Goal: Task Accomplishment & Management: Manage account settings

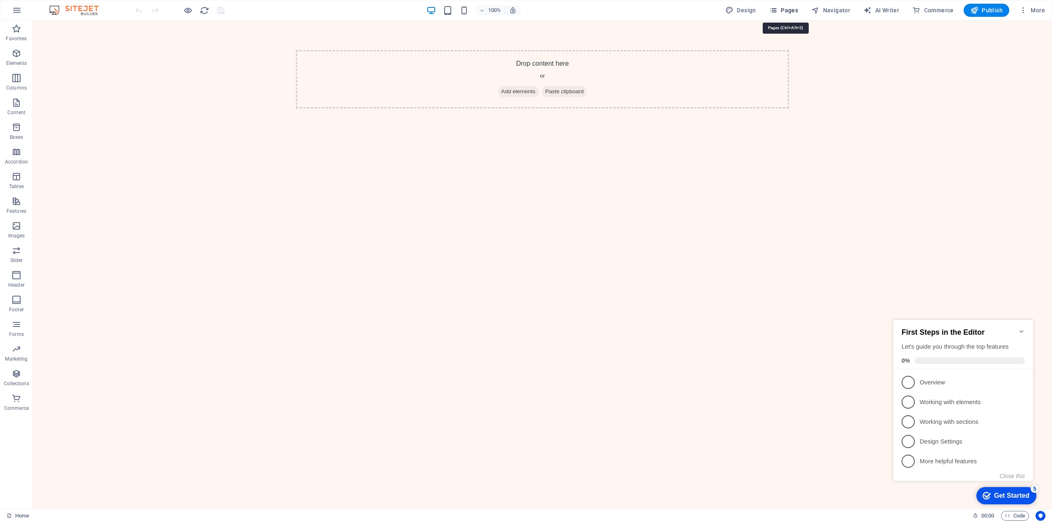
click at [794, 11] on span "Pages" at bounding box center [783, 10] width 29 height 8
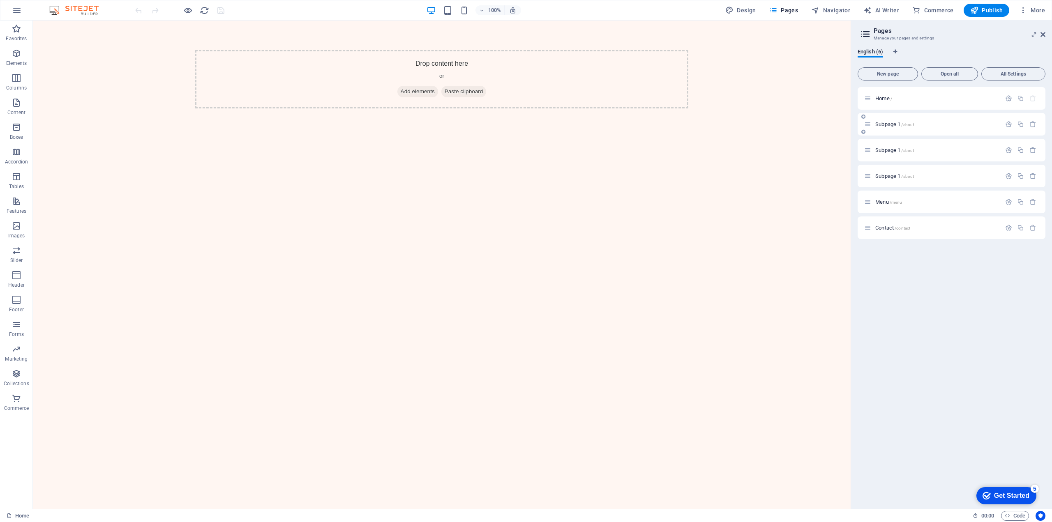
click at [933, 122] on p "Subpage 1 /about" at bounding box center [936, 124] width 123 height 5
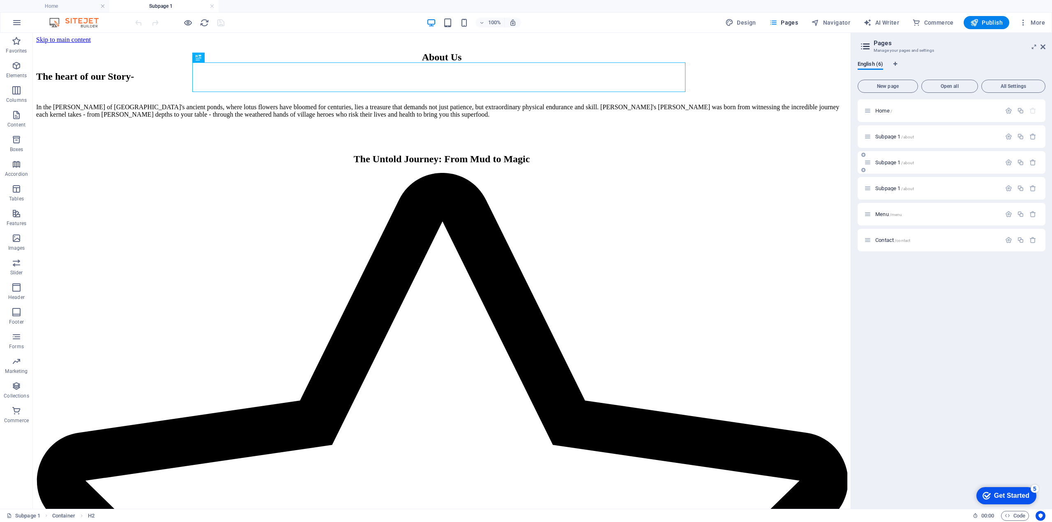
click at [951, 162] on p "Subpage 1 /about" at bounding box center [936, 162] width 123 height 5
click at [929, 189] on p "Subpage 1 /about" at bounding box center [936, 188] width 123 height 5
click at [927, 221] on div "Menu /menu" at bounding box center [951, 214] width 188 height 23
click at [905, 210] on div "Menu /menu" at bounding box center [932, 213] width 137 height 9
click at [931, 159] on div "Subpage 1 /about" at bounding box center [932, 162] width 137 height 9
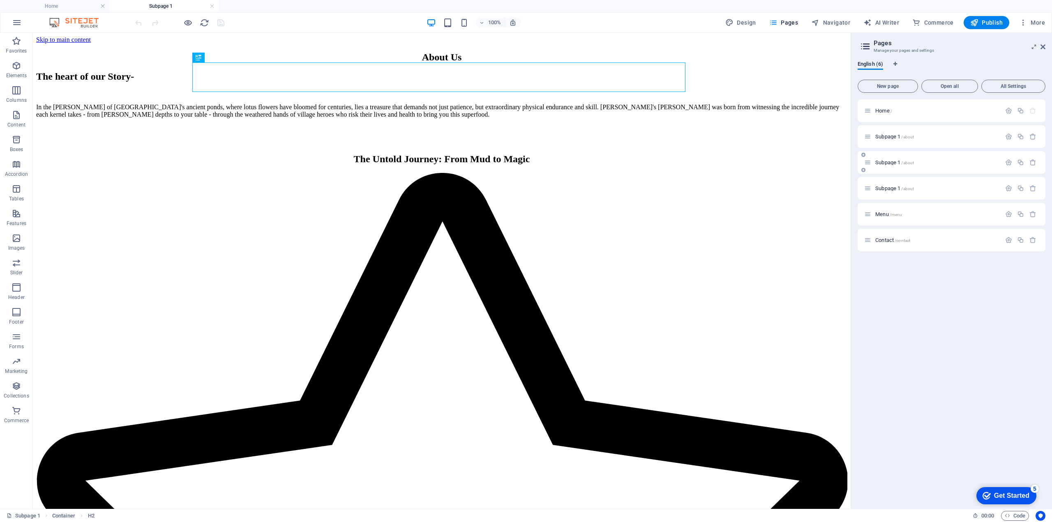
click at [884, 163] on span "Subpage 1 /about" at bounding box center [894, 162] width 39 height 6
click at [888, 140] on div "Subpage 1 /about" at bounding box center [932, 136] width 137 height 9
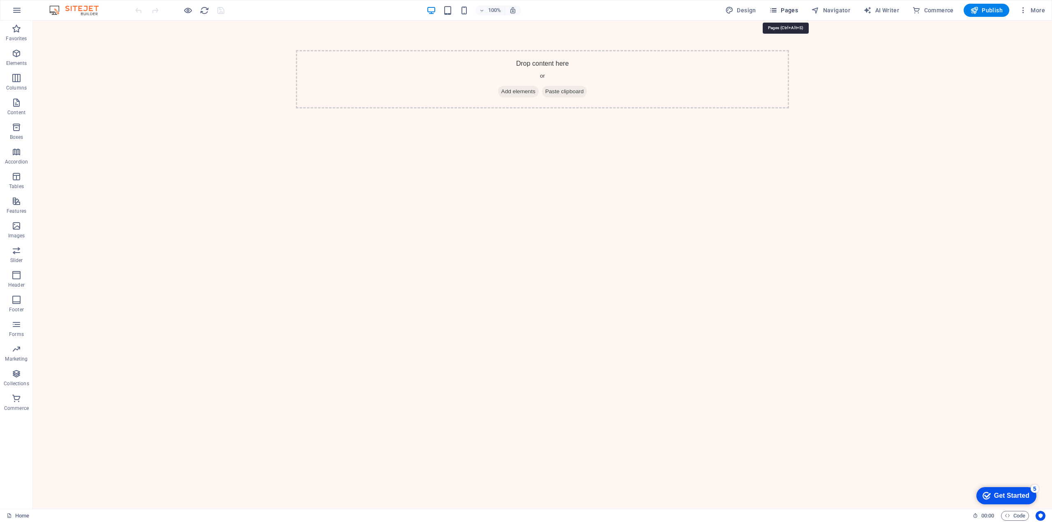
click at [793, 10] on span "Pages" at bounding box center [783, 10] width 29 height 8
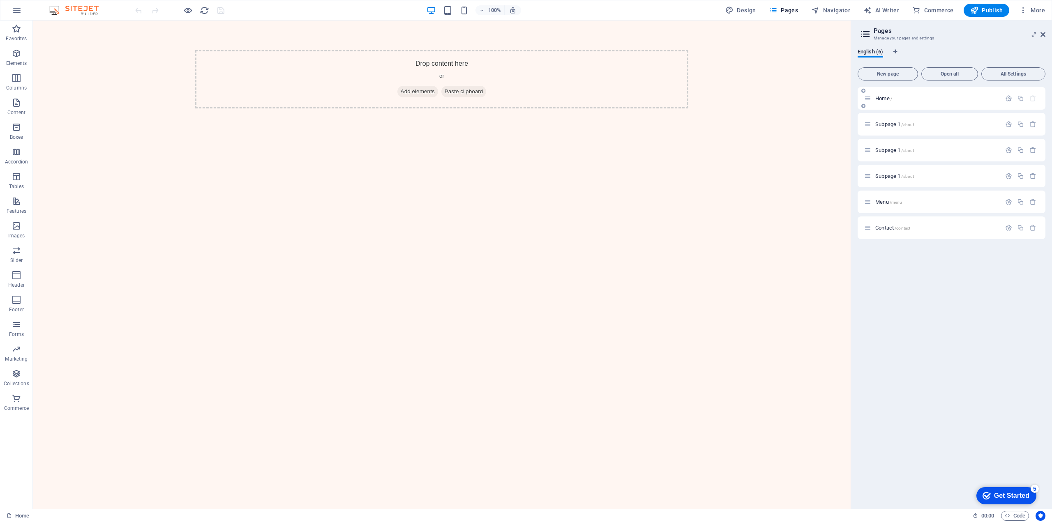
click at [933, 97] on p "Home /" at bounding box center [936, 98] width 123 height 5
click at [887, 101] on span "Home /" at bounding box center [883, 98] width 17 height 6
click at [890, 124] on span "Subpage 1 /about" at bounding box center [894, 124] width 39 height 6
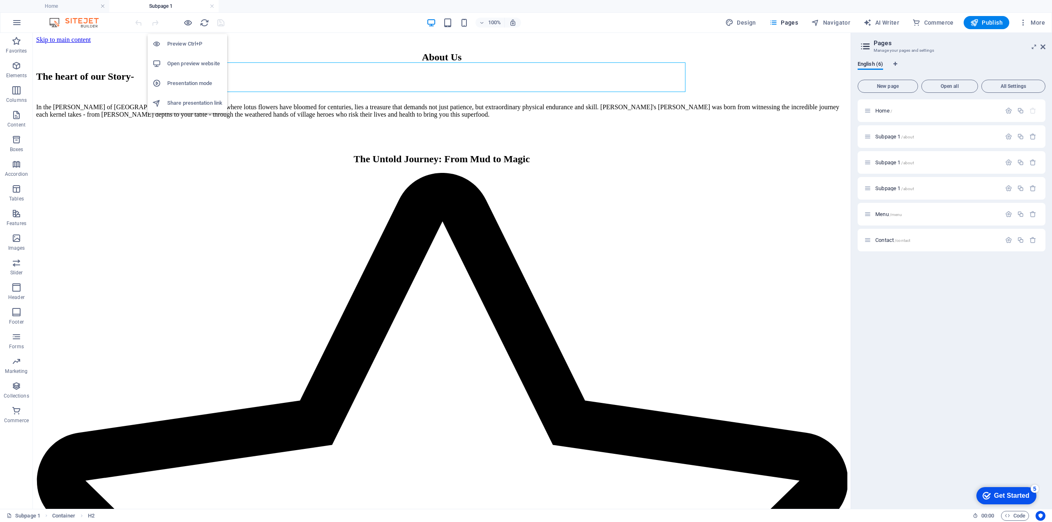
click at [180, 66] on h6 "Open preview website" at bounding box center [194, 64] width 55 height 10
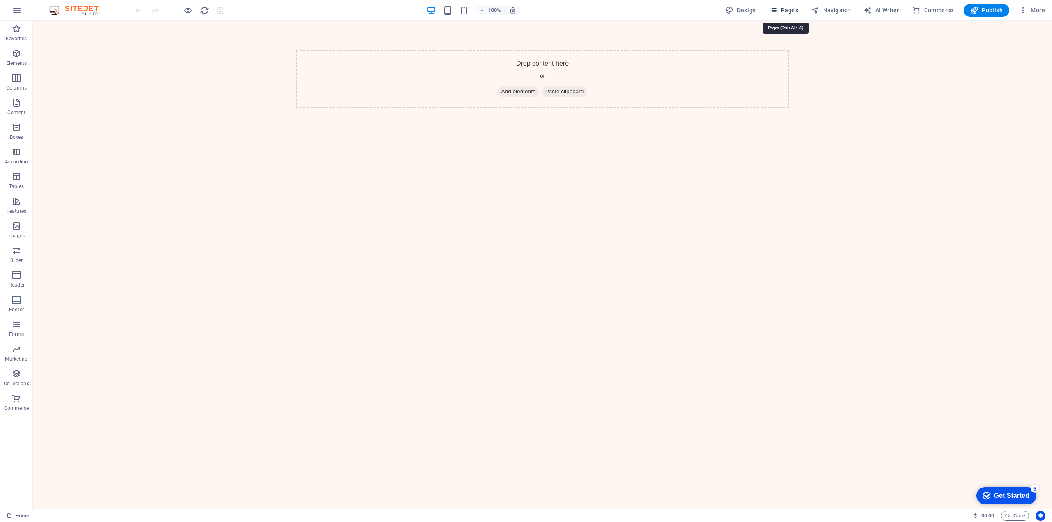
click at [785, 12] on span "Pages" at bounding box center [783, 10] width 29 height 8
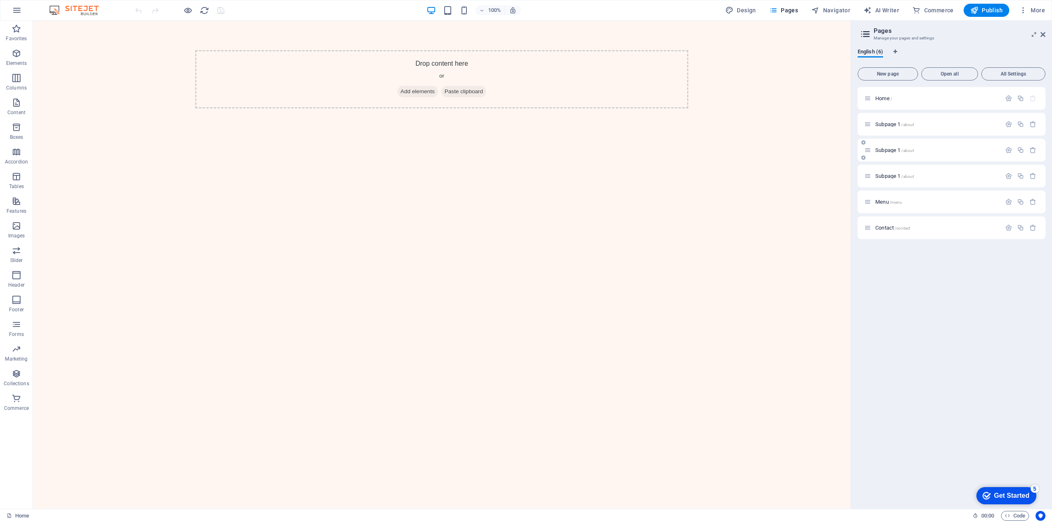
click at [921, 154] on div "Subpage 1 /about" at bounding box center [932, 149] width 137 height 9
click at [882, 145] on div "Subpage 1 /about" at bounding box center [951, 150] width 188 height 23
click at [886, 174] on span "Subpage 1 /about" at bounding box center [894, 176] width 39 height 6
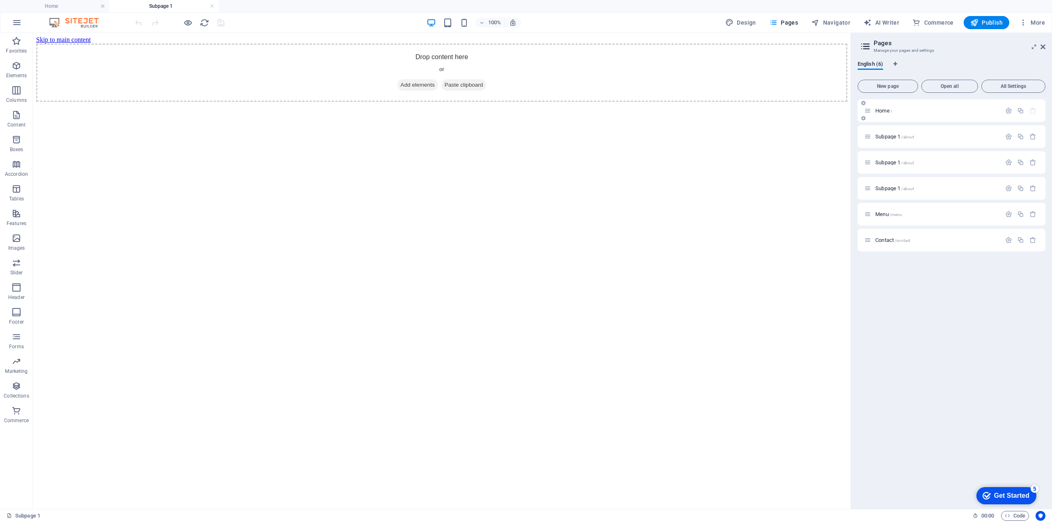
click at [879, 105] on div "Home /" at bounding box center [951, 110] width 188 height 23
click at [880, 108] on span "Home /" at bounding box center [883, 111] width 17 height 6
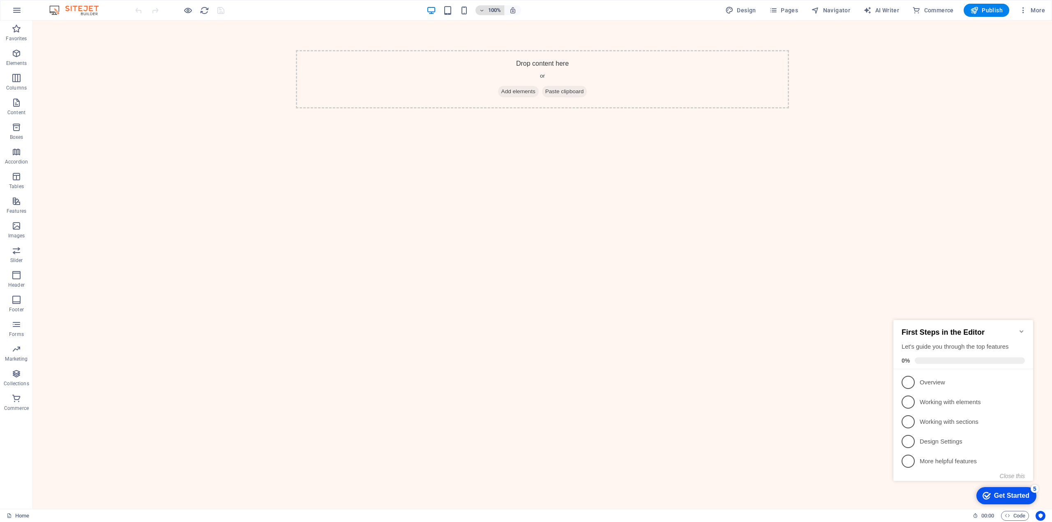
click at [484, 8] on icon "button" at bounding box center [482, 10] width 6 height 5
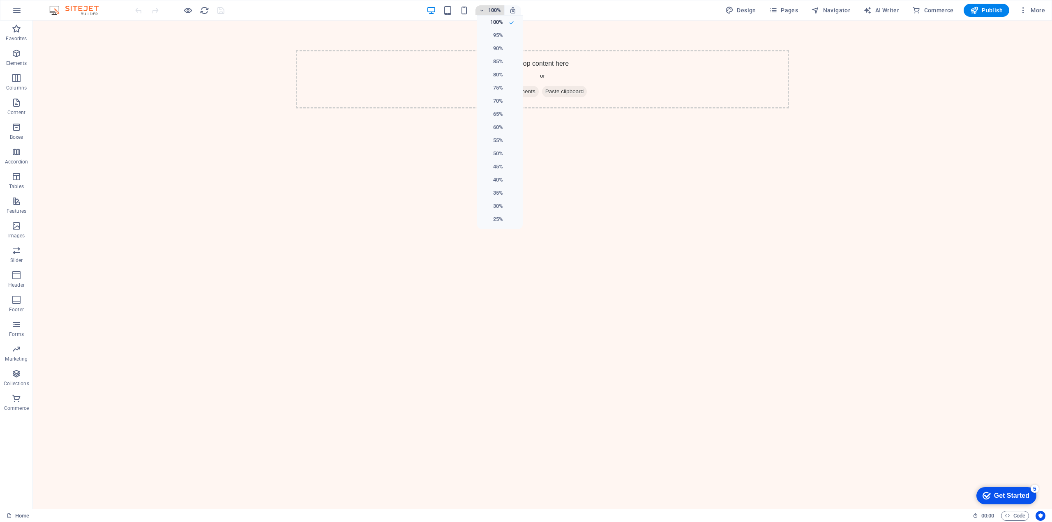
click at [485, 8] on div at bounding box center [526, 261] width 1052 height 522
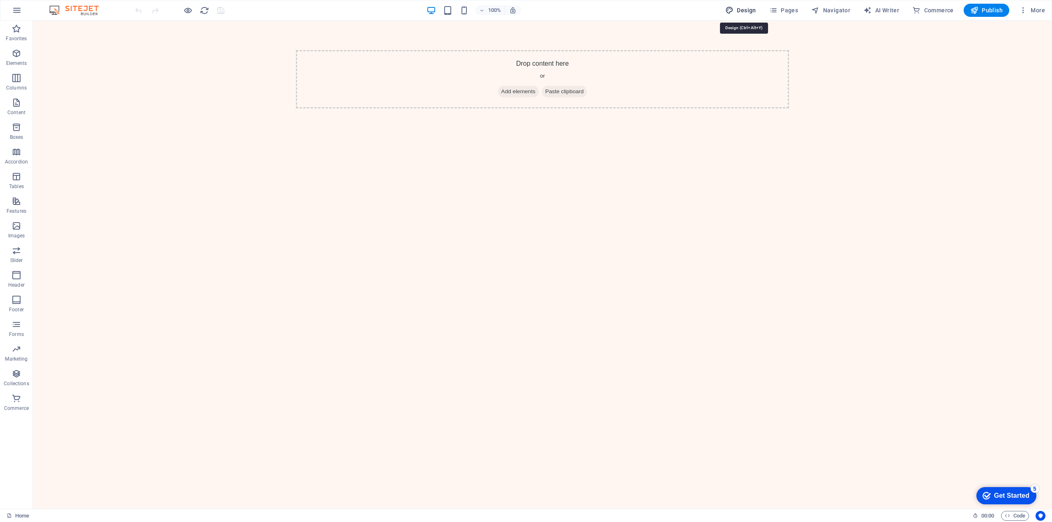
click at [750, 9] on span "Design" at bounding box center [740, 10] width 31 height 8
select select "px"
select select "300"
select select "px"
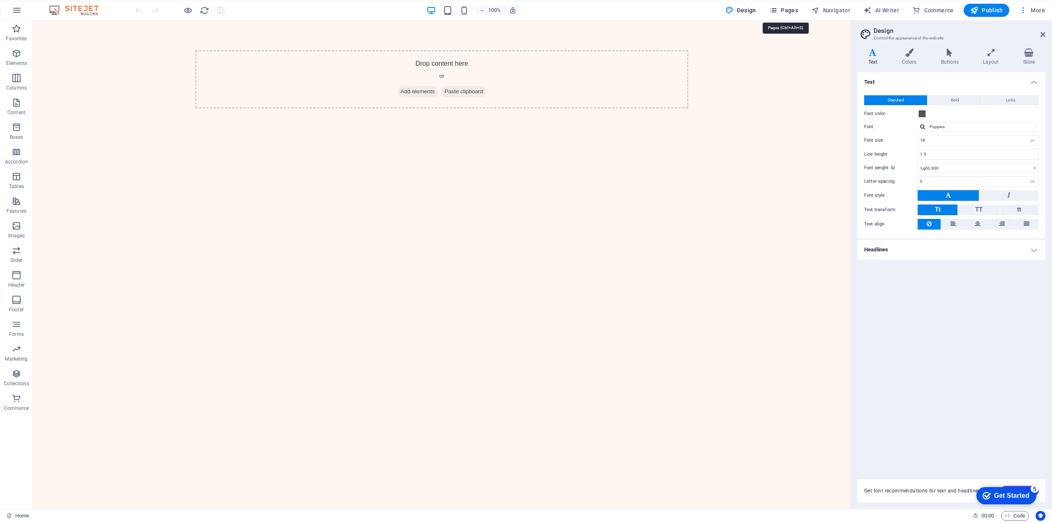
click at [800, 15] on button "Pages" at bounding box center [783, 10] width 35 height 13
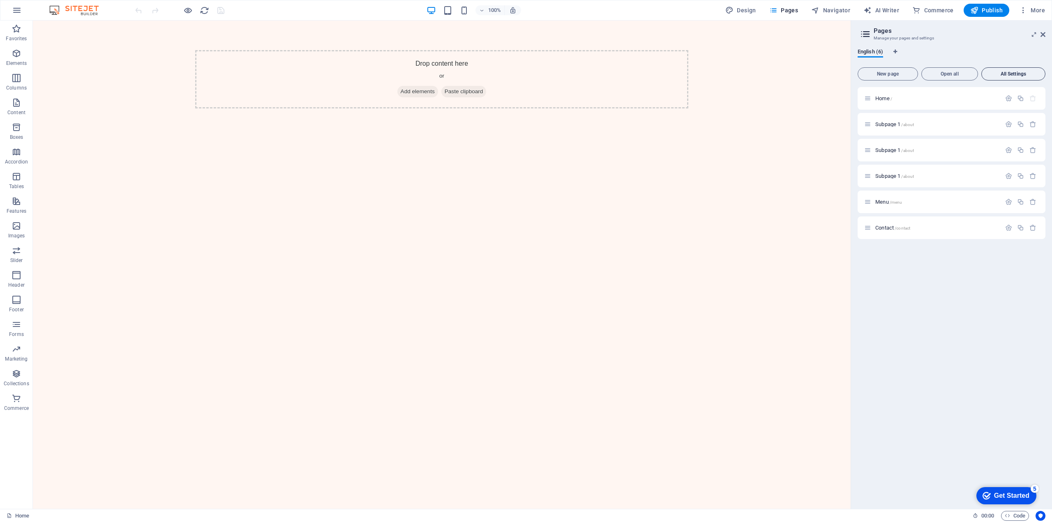
click at [1005, 74] on span "All Settings" at bounding box center [1013, 73] width 57 height 5
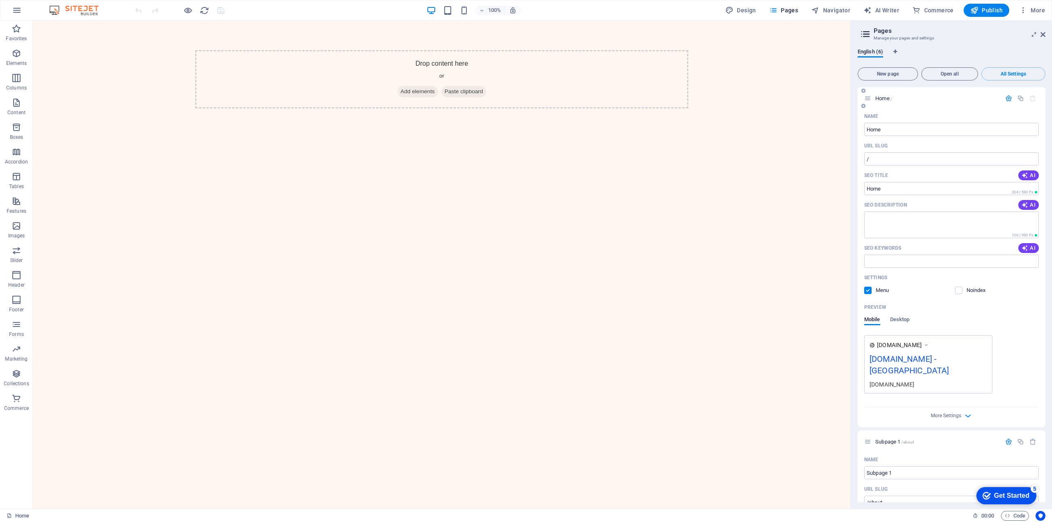
click at [929, 345] on icon at bounding box center [926, 345] width 6 height 8
click at [1045, 33] on aside "Pages Manage your pages and settings English (6) New page Open all All Settings…" at bounding box center [950, 265] width 201 height 488
click at [1043, 31] on icon at bounding box center [1042, 34] width 5 height 7
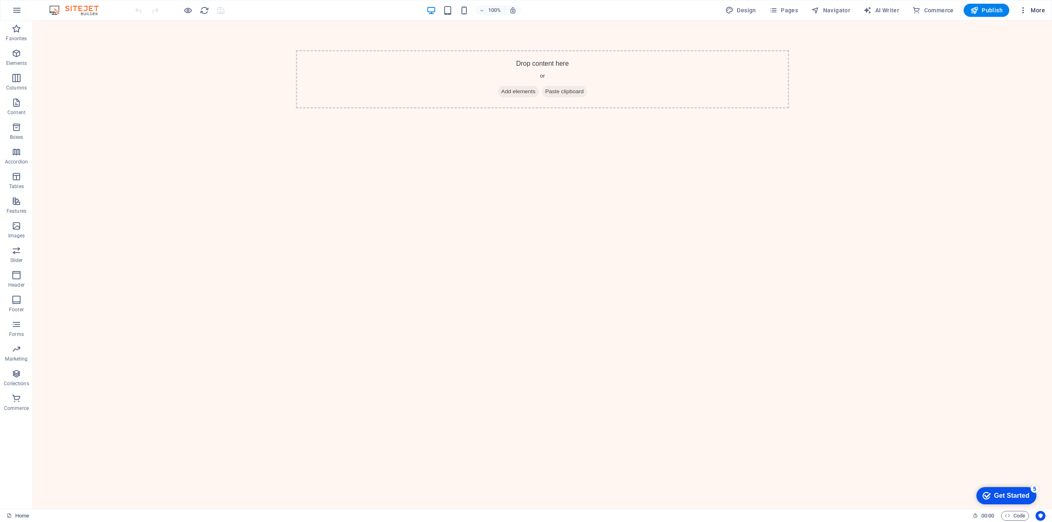
click at [1024, 14] on icon "button" at bounding box center [1023, 10] width 8 height 8
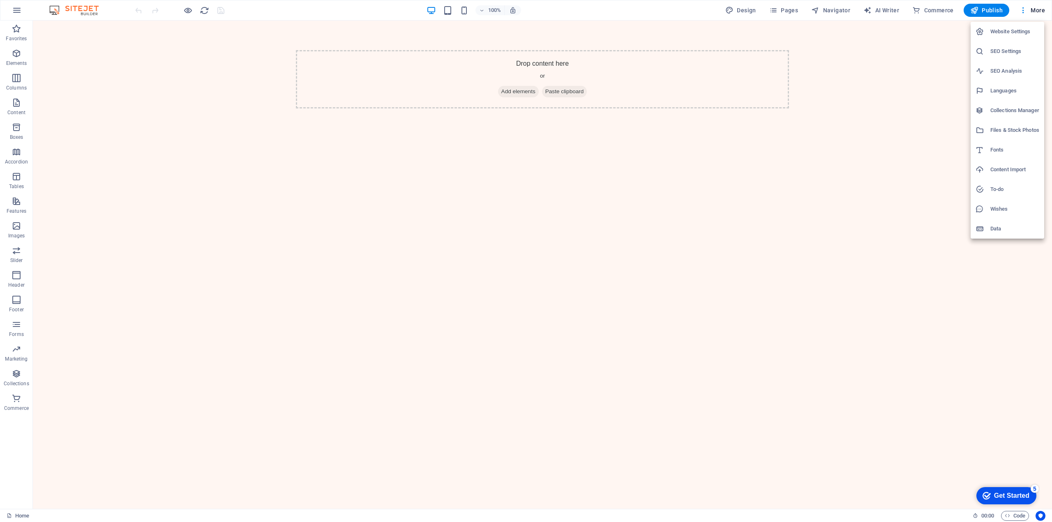
click at [888, 134] on div at bounding box center [526, 261] width 1052 height 522
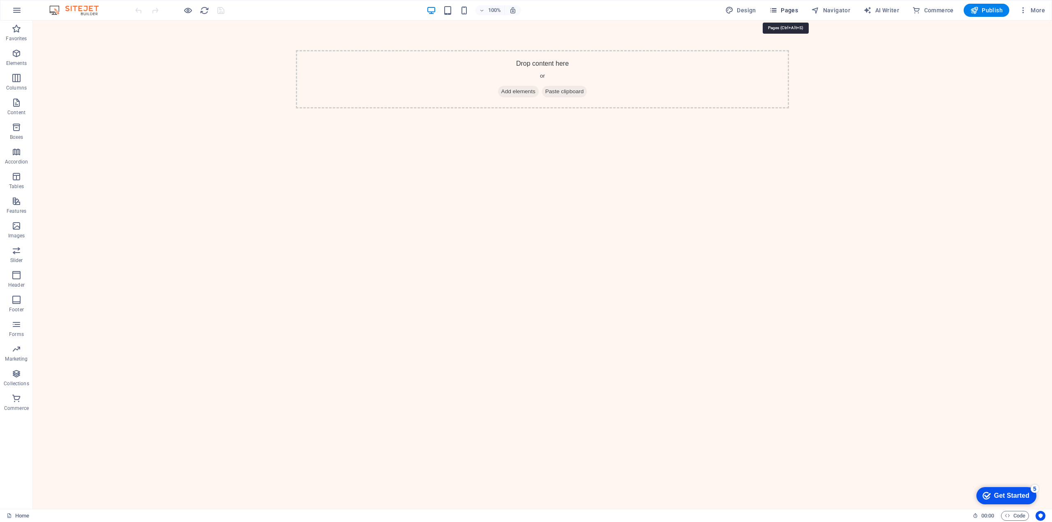
click at [787, 9] on span "Pages" at bounding box center [783, 10] width 29 height 8
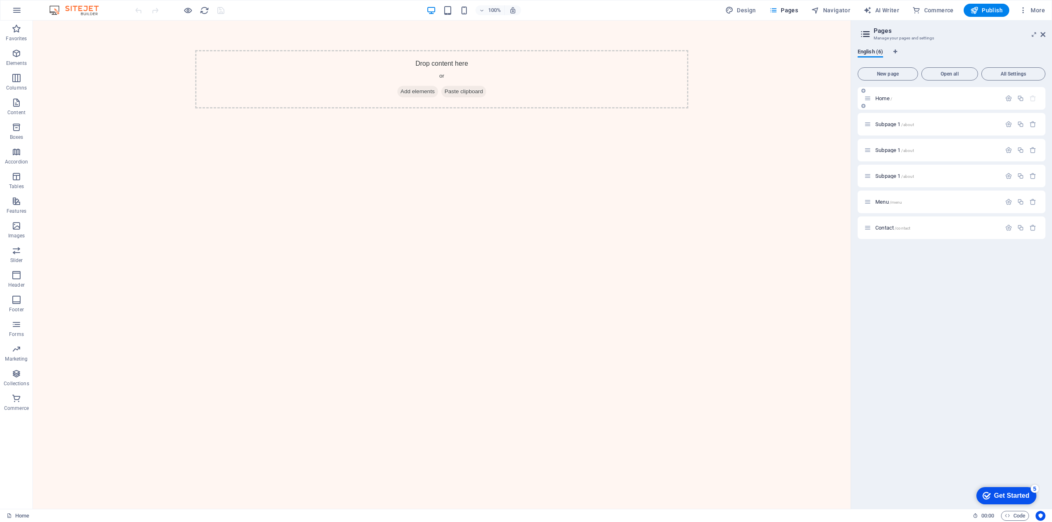
click at [868, 99] on icon at bounding box center [867, 98] width 7 height 7
click at [1008, 98] on icon "button" at bounding box center [1008, 98] width 7 height 7
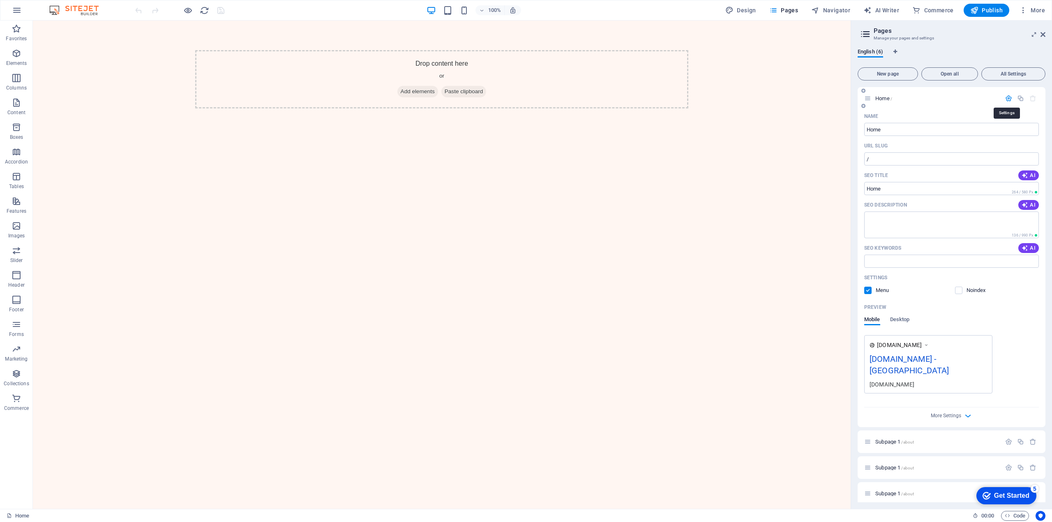
click at [1008, 98] on icon "button" at bounding box center [1008, 98] width 7 height 7
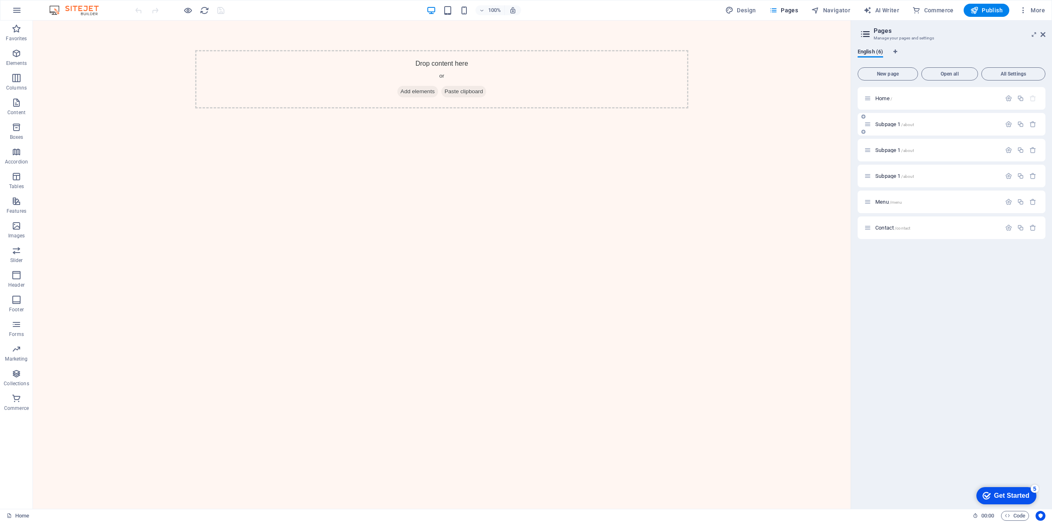
click at [897, 120] on div "Subpage 1 /about" at bounding box center [932, 124] width 137 height 9
click at [895, 124] on span "Subpage 1 /about" at bounding box center [894, 124] width 39 height 6
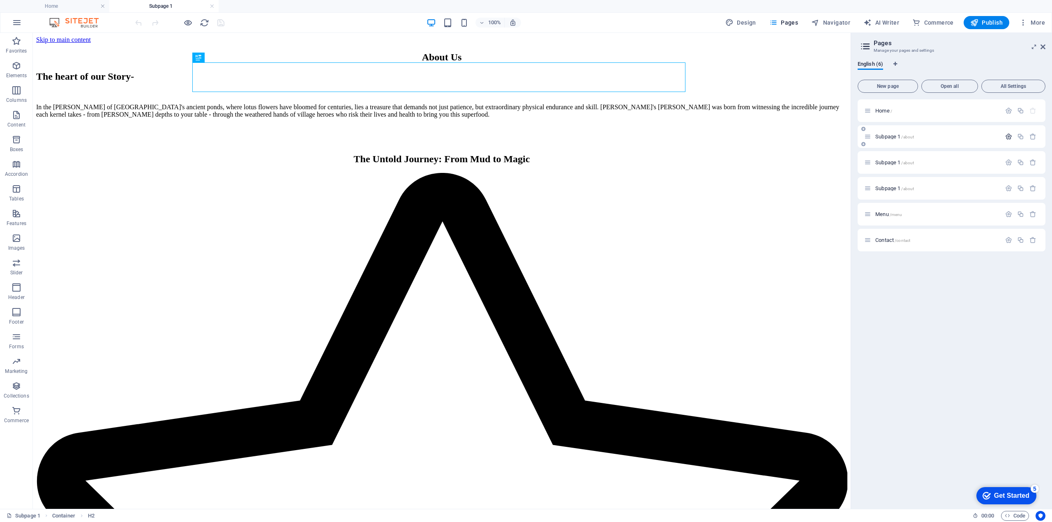
click at [1010, 138] on icon "button" at bounding box center [1008, 136] width 7 height 7
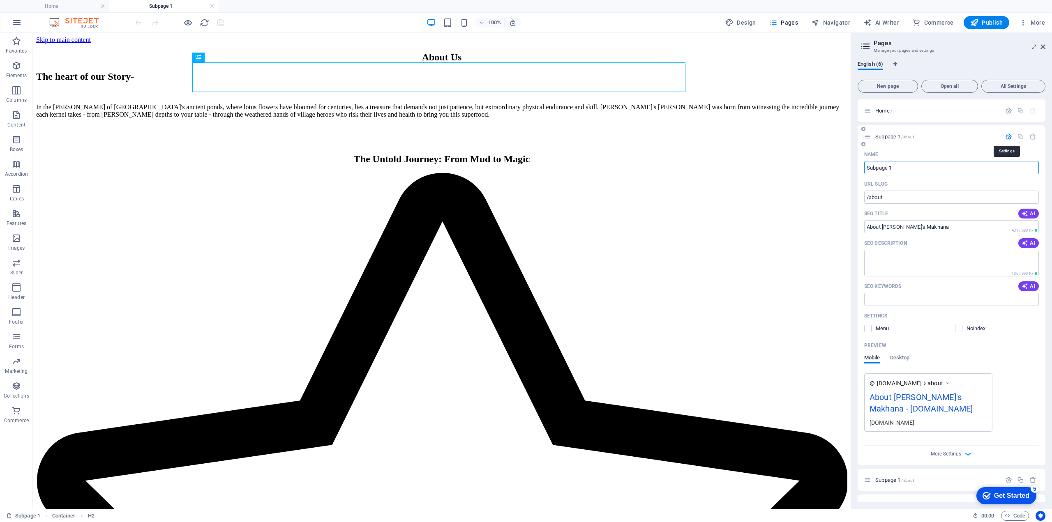
click at [1010, 138] on icon "button" at bounding box center [1008, 136] width 7 height 7
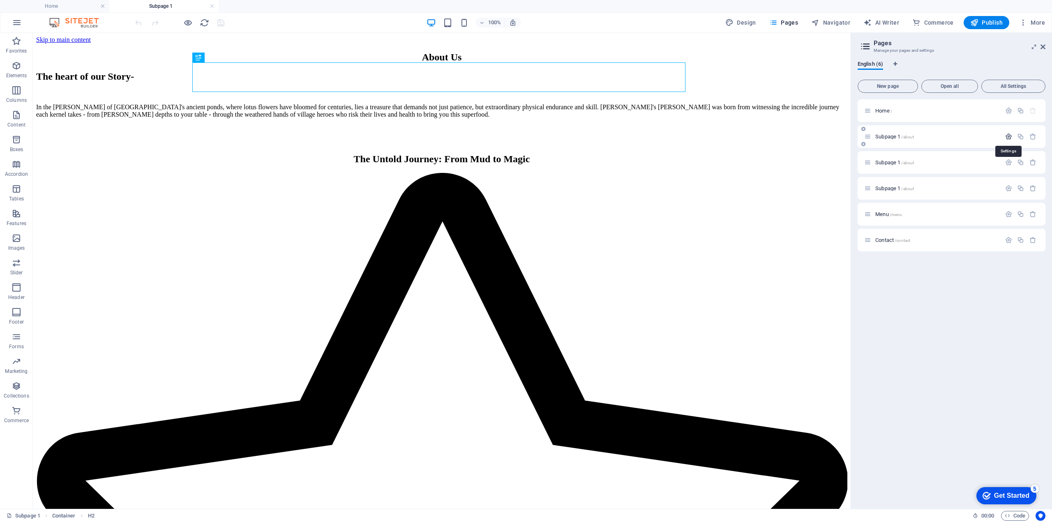
click at [1010, 138] on icon "button" at bounding box center [1008, 136] width 7 height 7
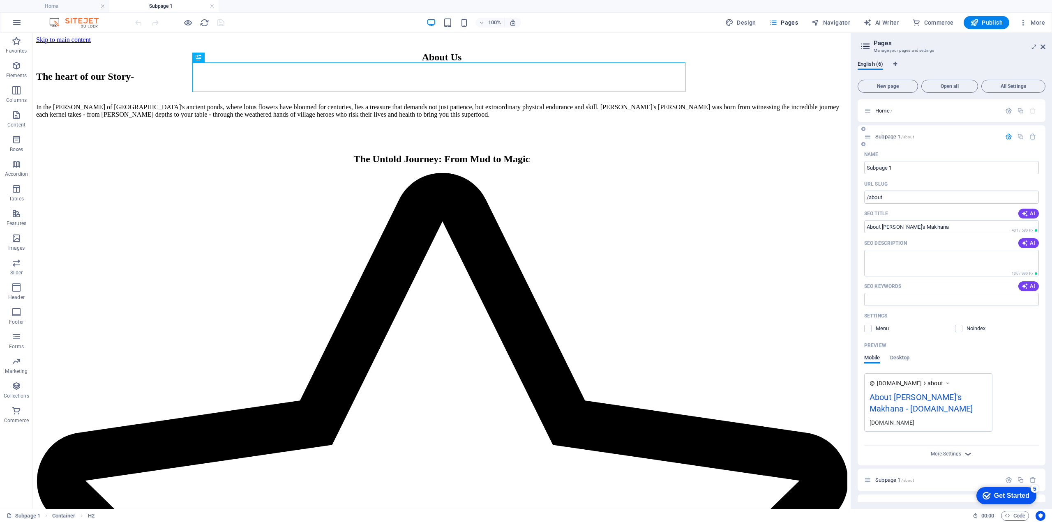
click at [963, 453] on icon "button" at bounding box center [967, 453] width 9 height 9
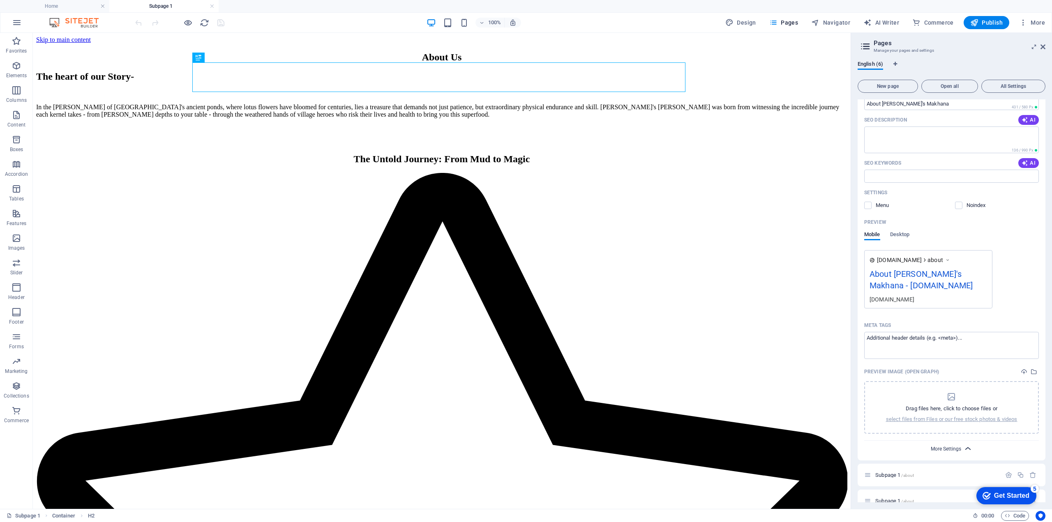
click at [953, 447] on span "More Settings" at bounding box center [945, 449] width 30 height 6
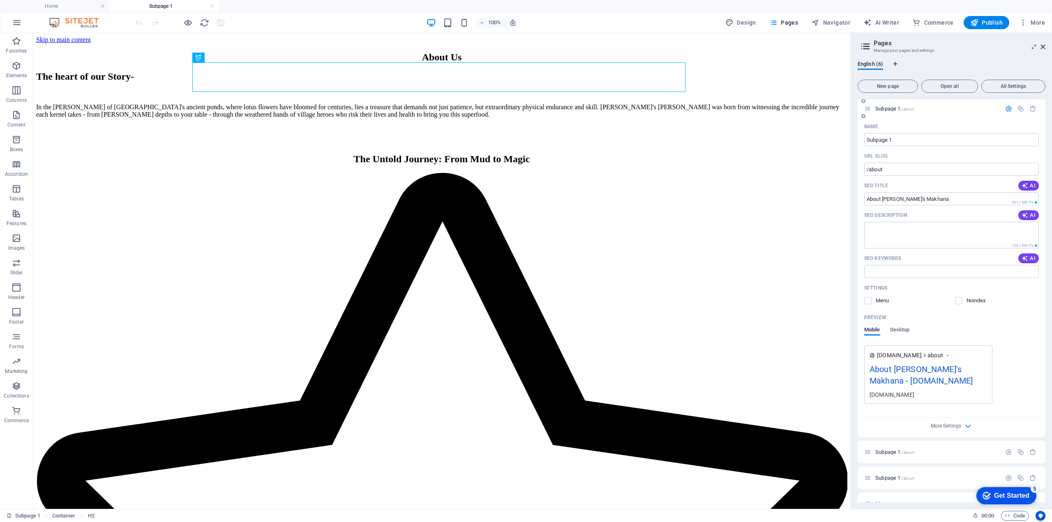
scroll to position [0, 0]
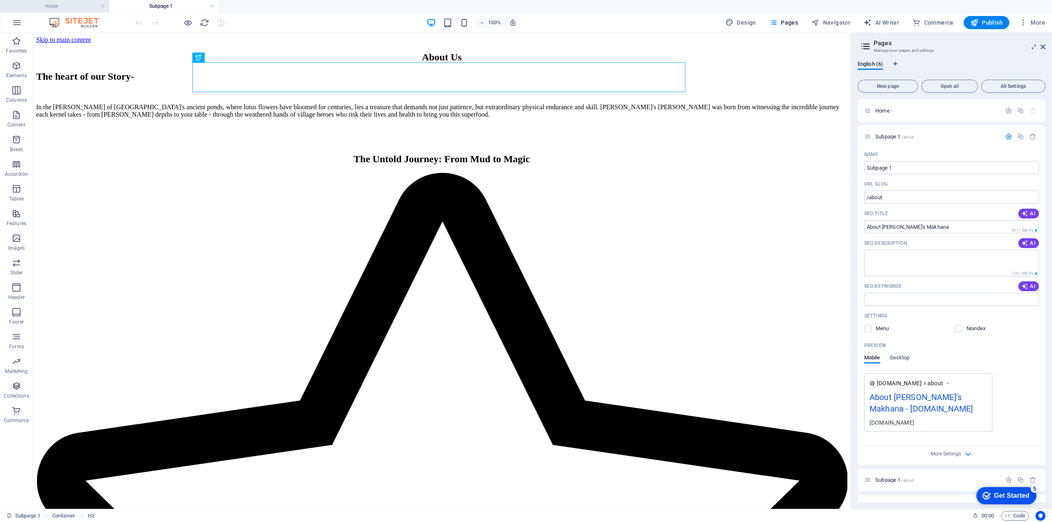
click at [71, 10] on h4 "Home" at bounding box center [54, 6] width 109 height 9
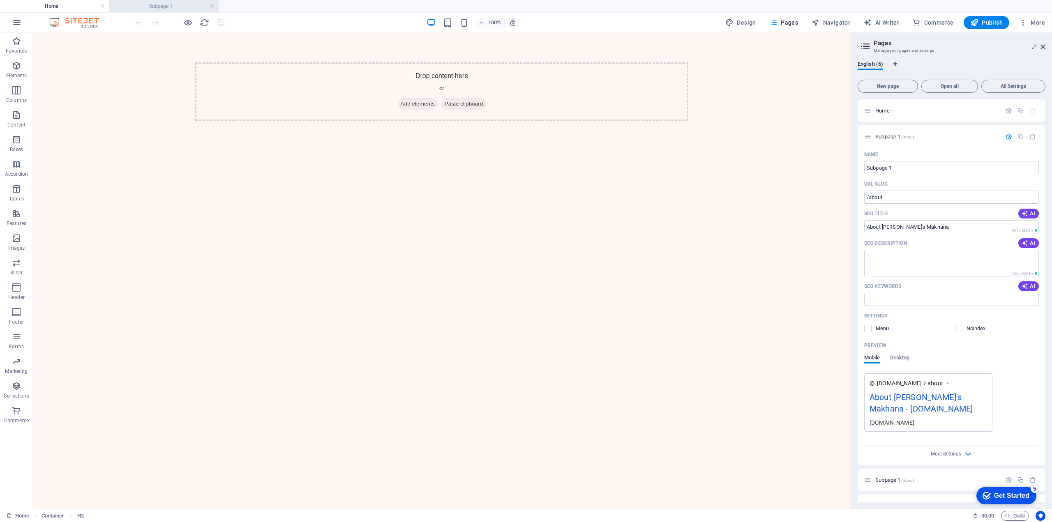
click at [149, 7] on h4 "Subpage 1" at bounding box center [163, 6] width 109 height 9
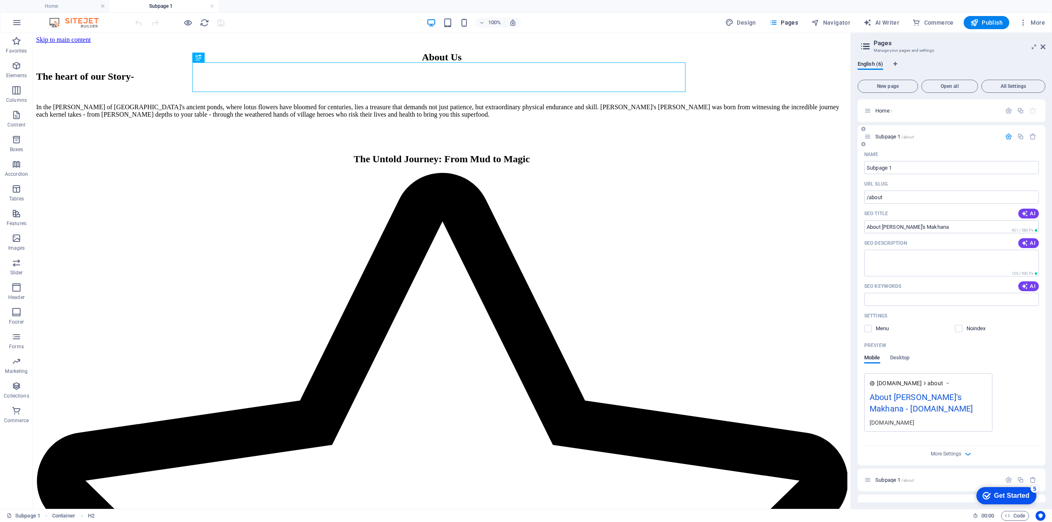
click at [950, 142] on div "Subpage 1 /about" at bounding box center [951, 136] width 188 height 23
click at [884, 134] on span "Subpage 1 /about" at bounding box center [894, 136] width 39 height 6
click at [948, 139] on div "Subpage 1 /about" at bounding box center [932, 136] width 137 height 9
click at [893, 140] on div "Subpage 1 /about" at bounding box center [932, 136] width 137 height 9
click at [892, 137] on span "Subpage 1 /about" at bounding box center [894, 136] width 39 height 6
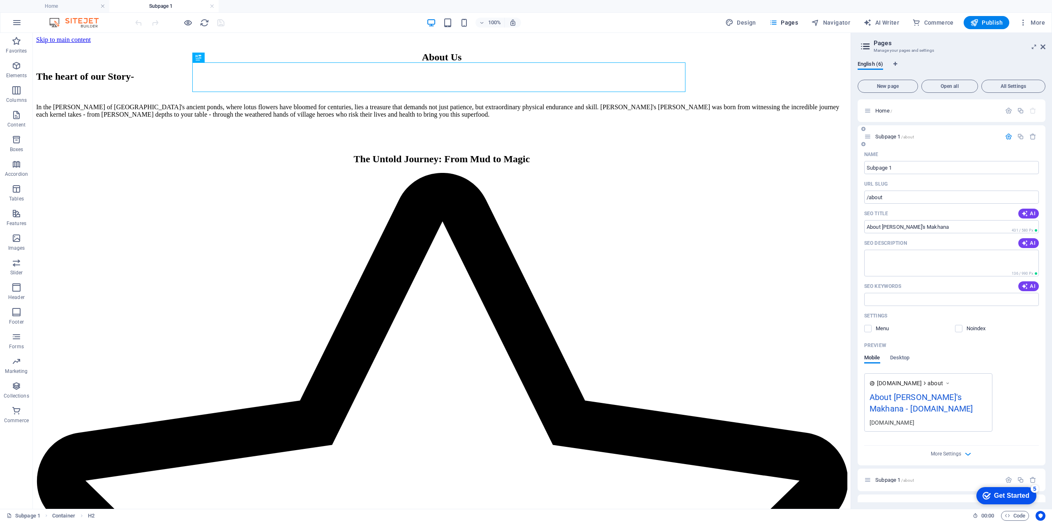
click at [864, 139] on icon at bounding box center [867, 136] width 7 height 7
click at [892, 138] on span "Subpage 1 /about" at bounding box center [894, 136] width 39 height 6
click at [1005, 136] on icon "button" at bounding box center [1008, 136] width 7 height 7
